Goal: Task Accomplishment & Management: Use online tool/utility

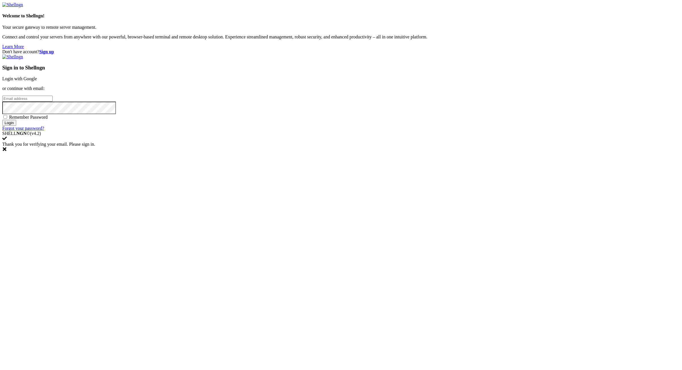
click at [53, 102] on input "email" at bounding box center [27, 99] width 50 height 6
paste input "[TECHNICAL_ID]:sjtdeas&4hsaeF"
click at [53, 102] on input "[TECHNICAL_ID]:sjtdeas&4hsaeF" at bounding box center [27, 99] width 50 height 6
drag, startPoint x: 462, startPoint y: 180, endPoint x: 438, endPoint y: 180, distance: 23.6
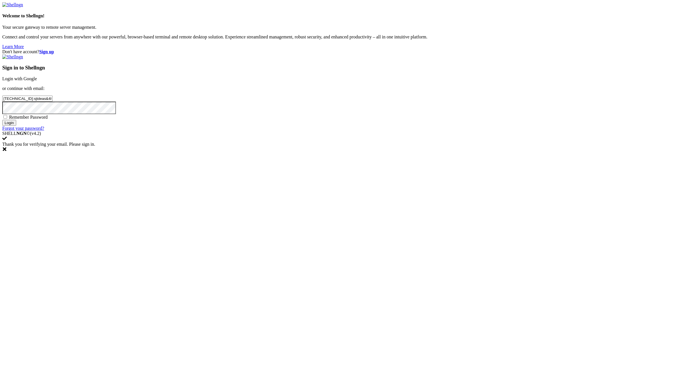
click at [53, 102] on input "[TECHNICAL_ID]:sjtdeas&4hsaeF" at bounding box center [27, 99] width 50 height 6
drag, startPoint x: 452, startPoint y: 178, endPoint x: 417, endPoint y: 181, distance: 34.6
click at [53, 102] on input "[TECHNICAL_ID]:sjtdeas&4hsaeF" at bounding box center [27, 99] width 50 height 6
paste input "[EMAIL_ADDRESS][DOMAIN_NAME]:NameNameName"
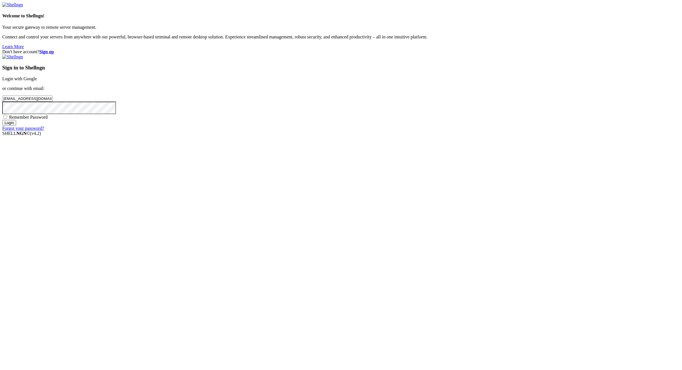
click at [53, 102] on input "[EMAIL_ADDRESS][DOMAIN_NAME]:NameNameName" at bounding box center [27, 99] width 50 height 6
click at [53, 102] on input "[EMAIL_ADDRESS][DOMAIN_NAME]:" at bounding box center [27, 99] width 50 height 6
type input "[EMAIL_ADDRESS][DOMAIN_NAME]"
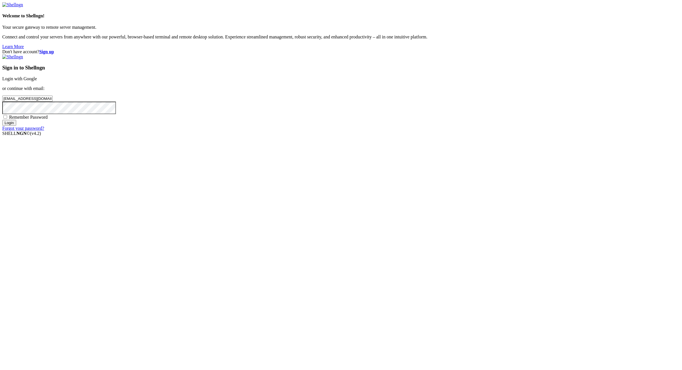
click at [407, 120] on div "Remember Password" at bounding box center [341, 117] width 678 height 6
click at [48, 119] on span "Remember Password" at bounding box center [28, 117] width 39 height 5
click at [7, 119] on input "Remember Password" at bounding box center [5, 117] width 4 height 4
checkbox input "true"
click at [16, 126] on input "Login" at bounding box center [9, 123] width 14 height 6
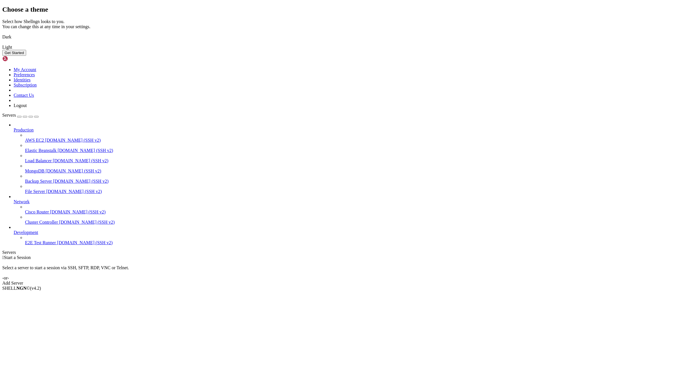
click at [2, 33] on img at bounding box center [2, 33] width 0 height 0
click at [26, 56] on button "Get Started" at bounding box center [14, 53] width 24 height 6
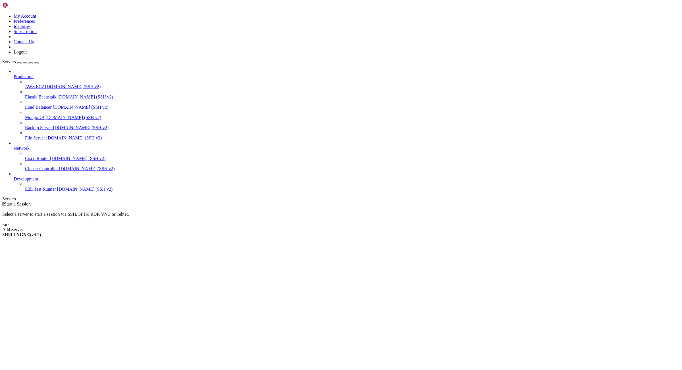
click at [390, 227] on link "Add Server" at bounding box center [341, 229] width 678 height 5
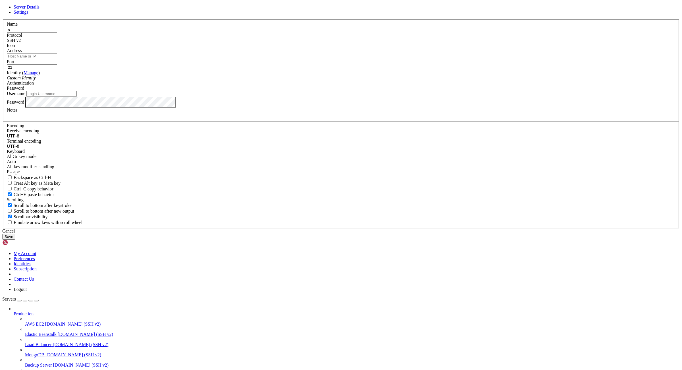
type input "s"
click at [77, 97] on input "Username" at bounding box center [51, 94] width 50 height 6
type input "root"
click at [57, 59] on input "Address" at bounding box center [32, 56] width 50 height 6
paste input ":"
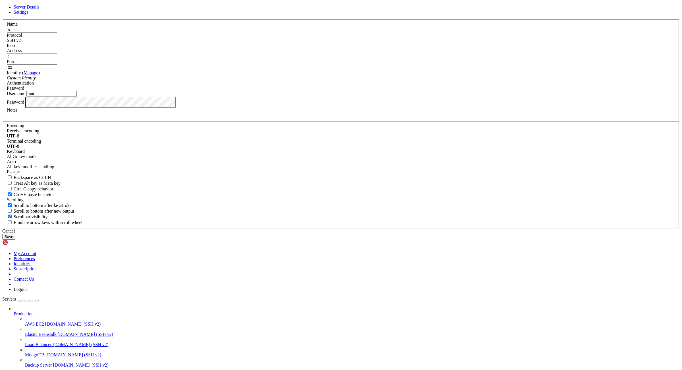
paste input "[TECHNICAL_ID]:sjtdeas&4hsaeF"
drag, startPoint x: 323, startPoint y: 153, endPoint x: 291, endPoint y: 154, distance: 31.6
click at [57, 59] on input "[TECHNICAL_ID]:sjtdeas&4hsaeF" at bounding box center [32, 56] width 50 height 6
click at [57, 59] on input "[URL]:" at bounding box center [32, 56] width 50 height 6
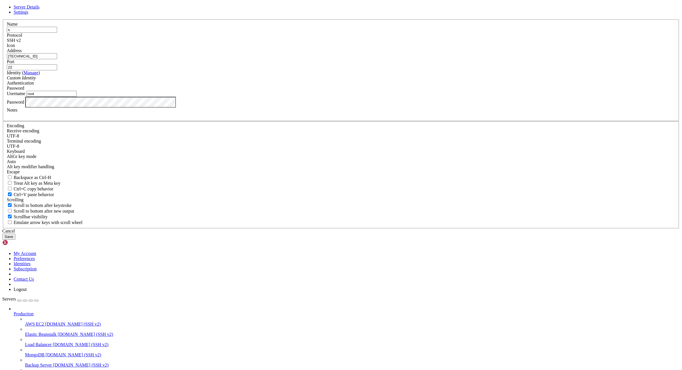
type input "[TECHNICAL_ID]"
click at [15, 239] on button "Save" at bounding box center [8, 236] width 13 height 6
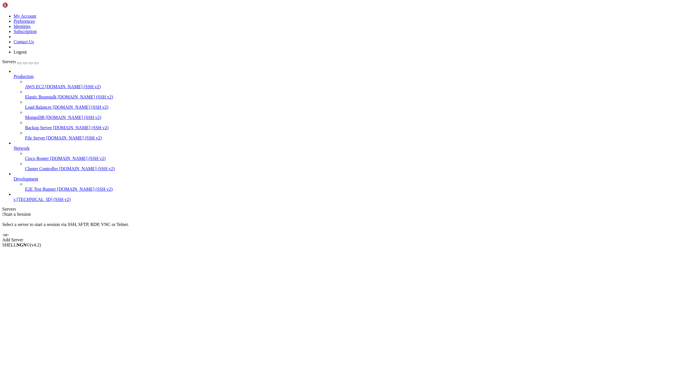
click at [15, 202] on span "s" at bounding box center [15, 199] width 2 height 5
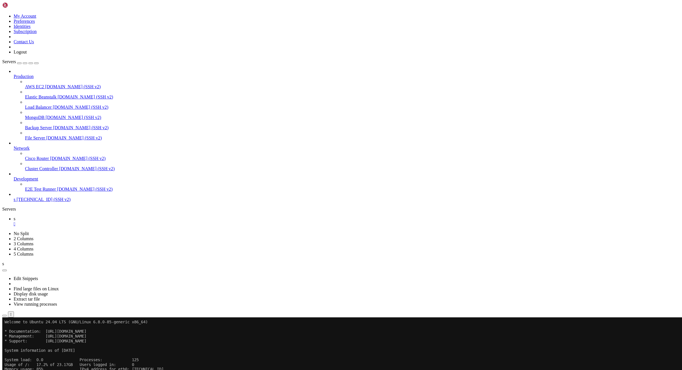
click at [88, 221] on div "" at bounding box center [347, 223] width 666 height 5
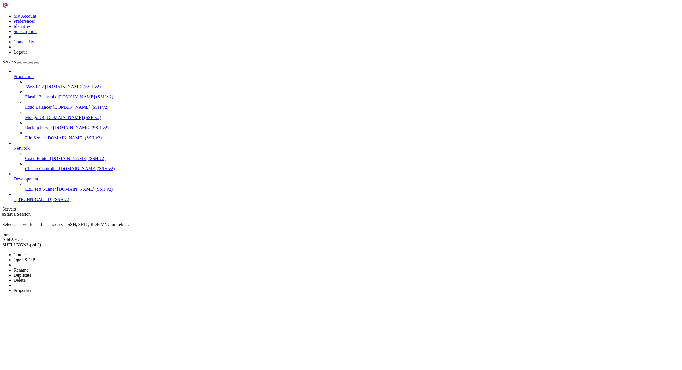
click at [32, 288] on span "Properties" at bounding box center [23, 290] width 18 height 5
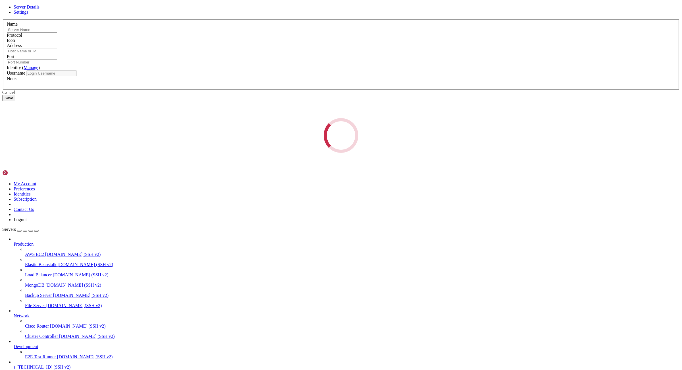
drag, startPoint x: 185, startPoint y: 150, endPoint x: 206, endPoint y: 154, distance: 21.4
click at [186, 151] on div "Server Details Settings Name Protocol Icon Address Port" at bounding box center [341, 79] width 678 height 148
click at [371, 153] on div "Loading..." at bounding box center [341, 135] width 678 height 35
type input "s"
type input "[TECHNICAL_ID]"
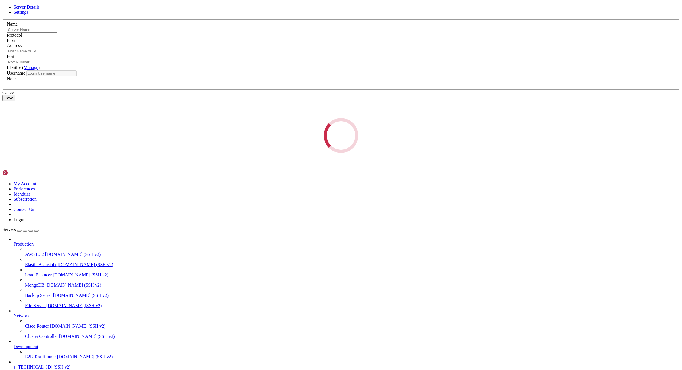
type input "22"
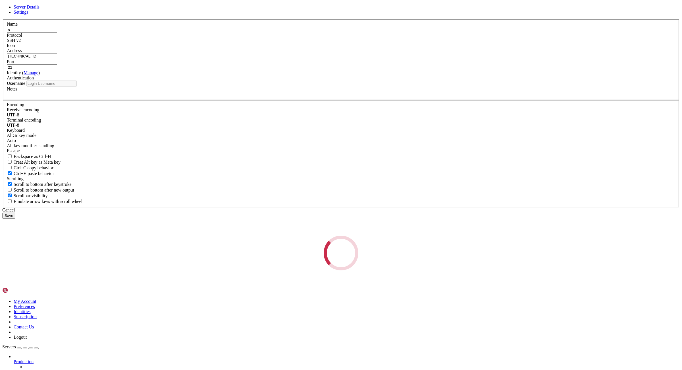
click at [376, 252] on div "Loading..." at bounding box center [341, 252] width 678 height 35
type input "root"
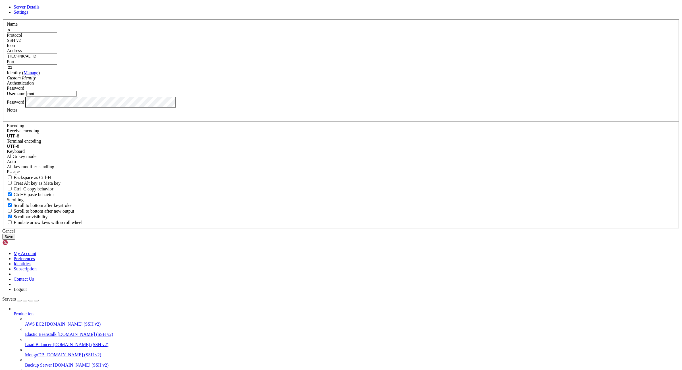
click at [376, 233] on div "Cancel" at bounding box center [341, 230] width 678 height 5
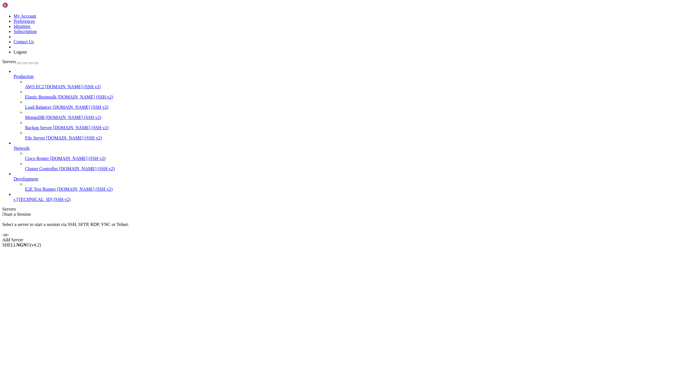
click at [2, 14] on icon at bounding box center [2, 14] width 0 height 0
click at [27, 54] on link "Logout" at bounding box center [20, 51] width 13 height 5
